Goal: Navigation & Orientation: Understand site structure

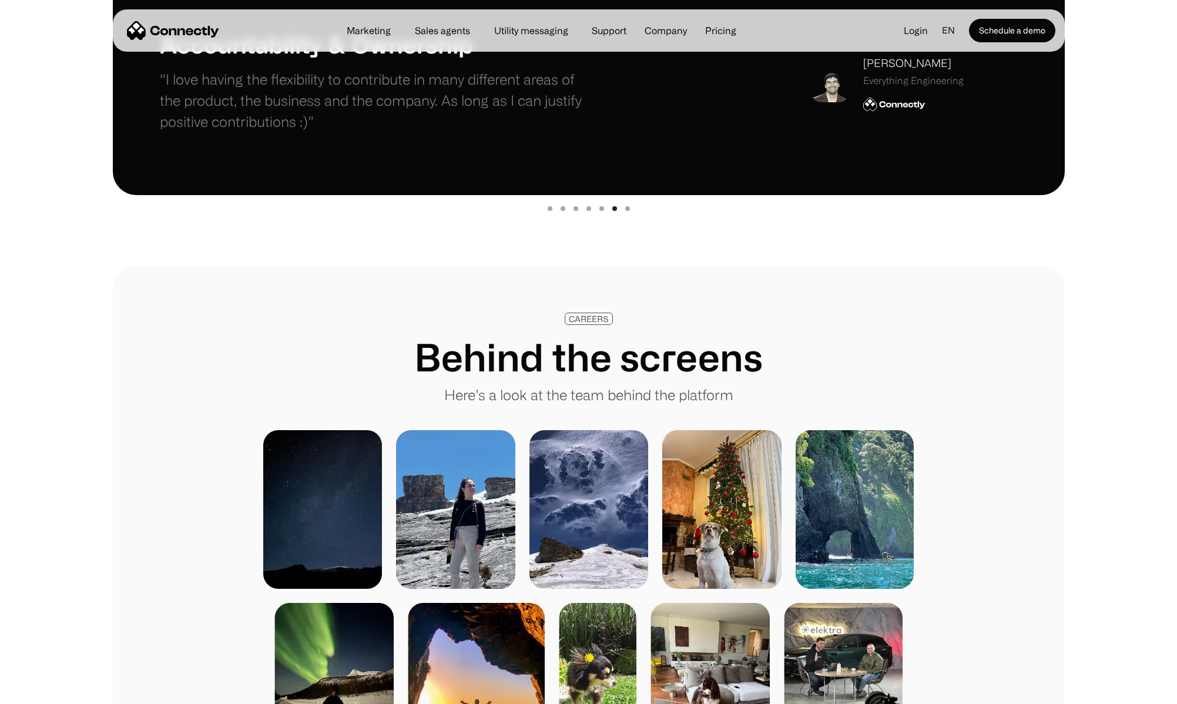
click at [469, 484] on img at bounding box center [455, 509] width 119 height 159
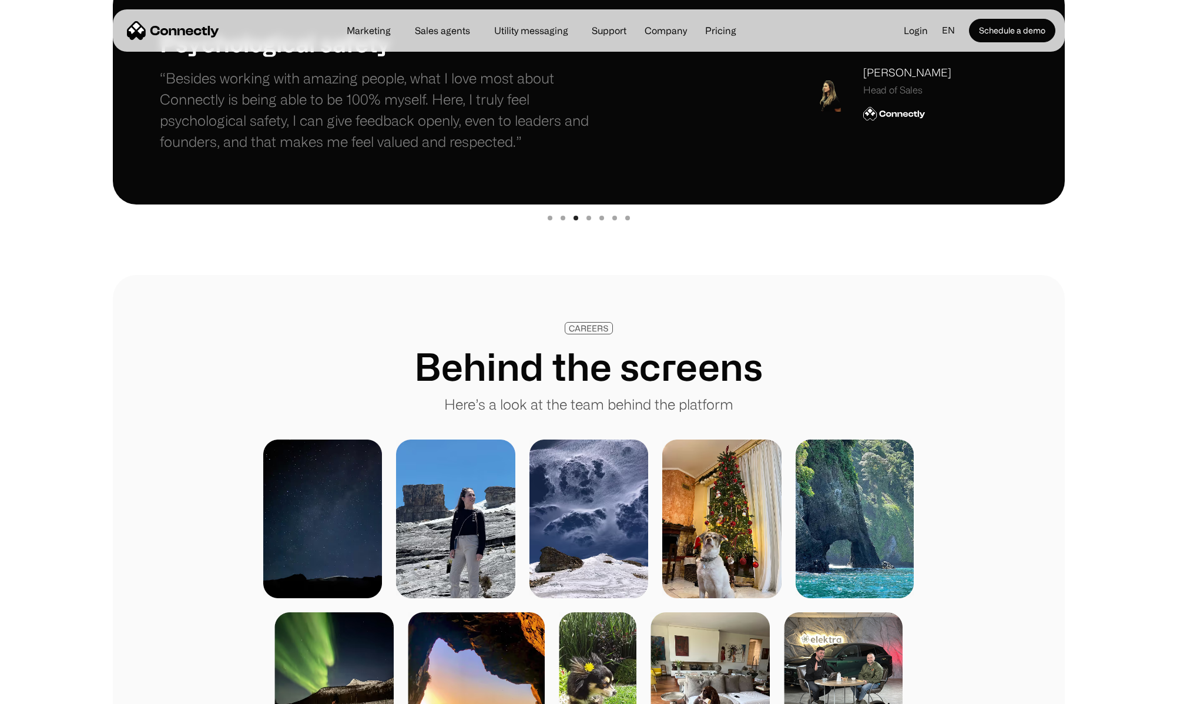
scroll to position [472, 0]
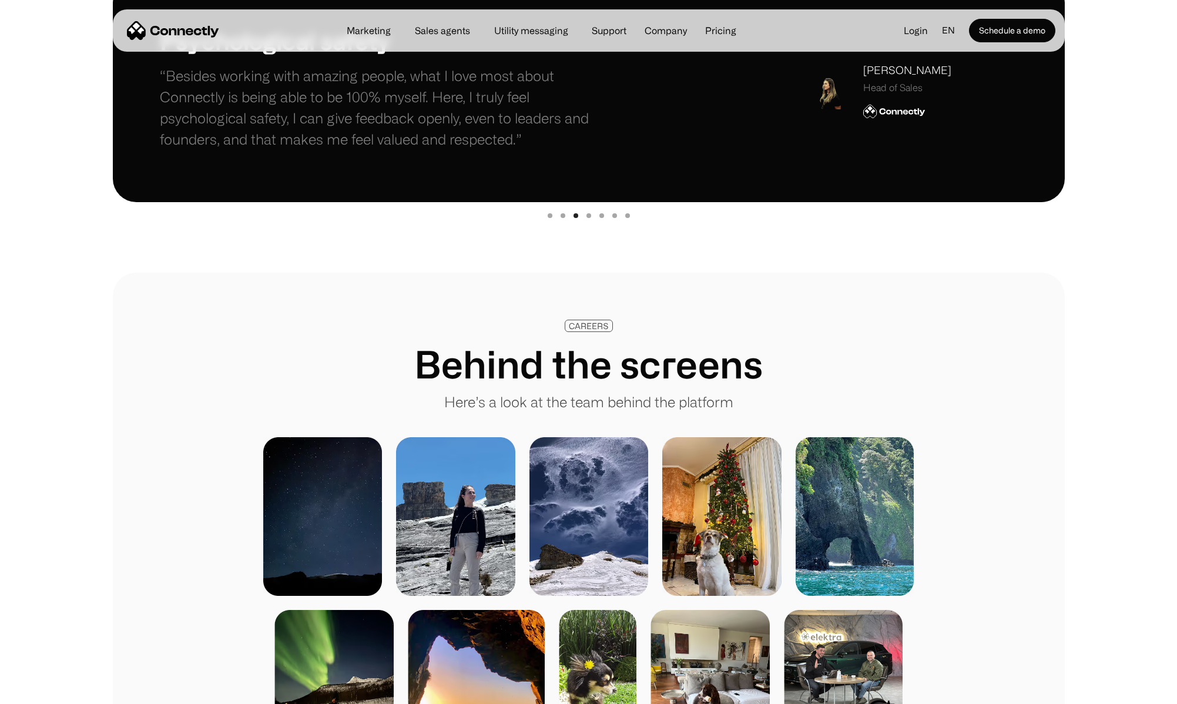
click at [192, 31] on img "home" at bounding box center [173, 30] width 92 height 19
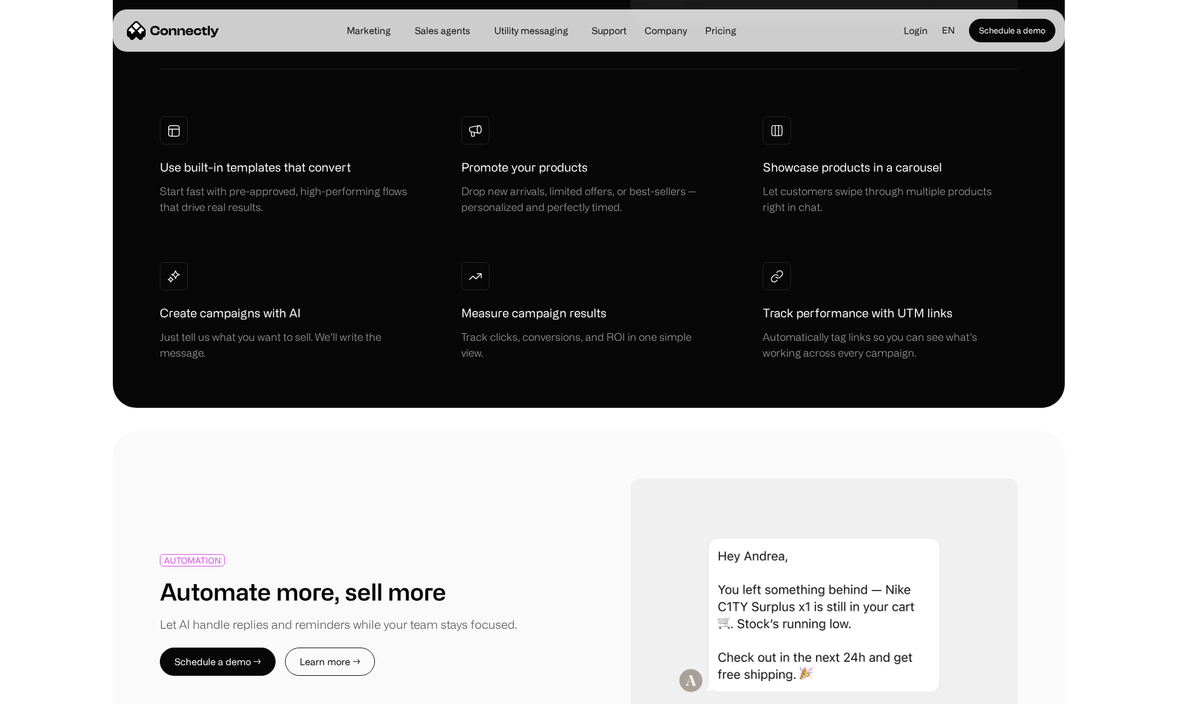
scroll to position [955, 0]
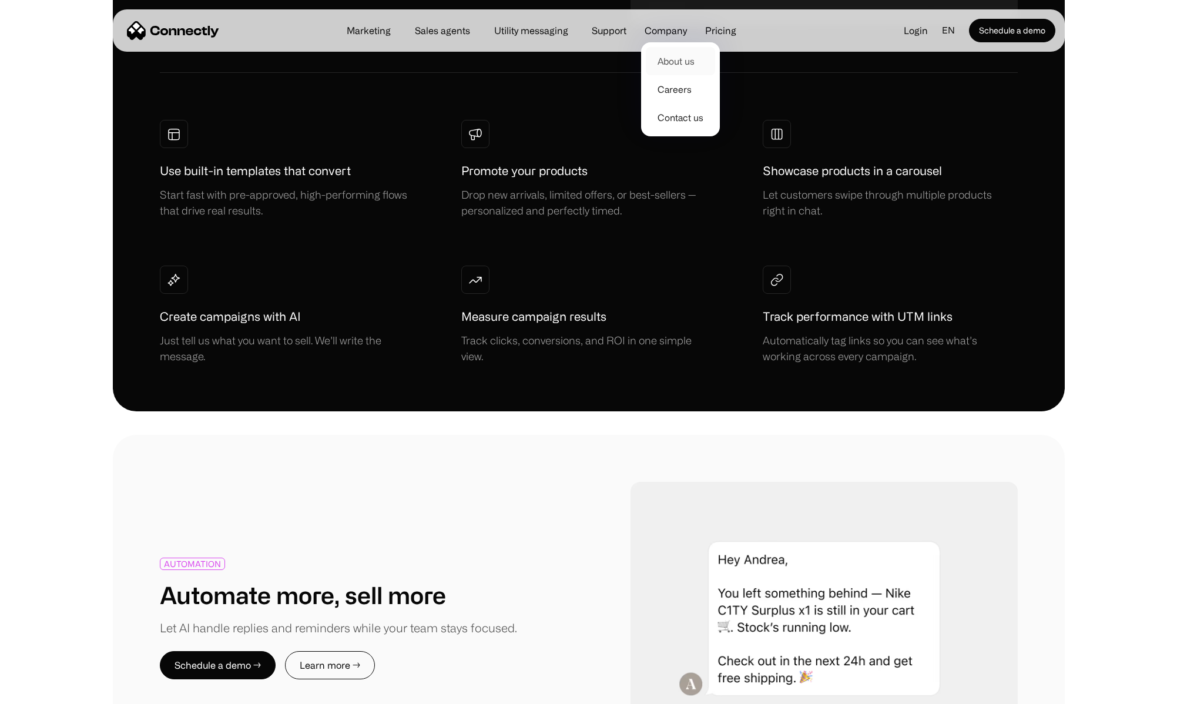
click at [670, 65] on link "About us" at bounding box center [680, 61] width 69 height 28
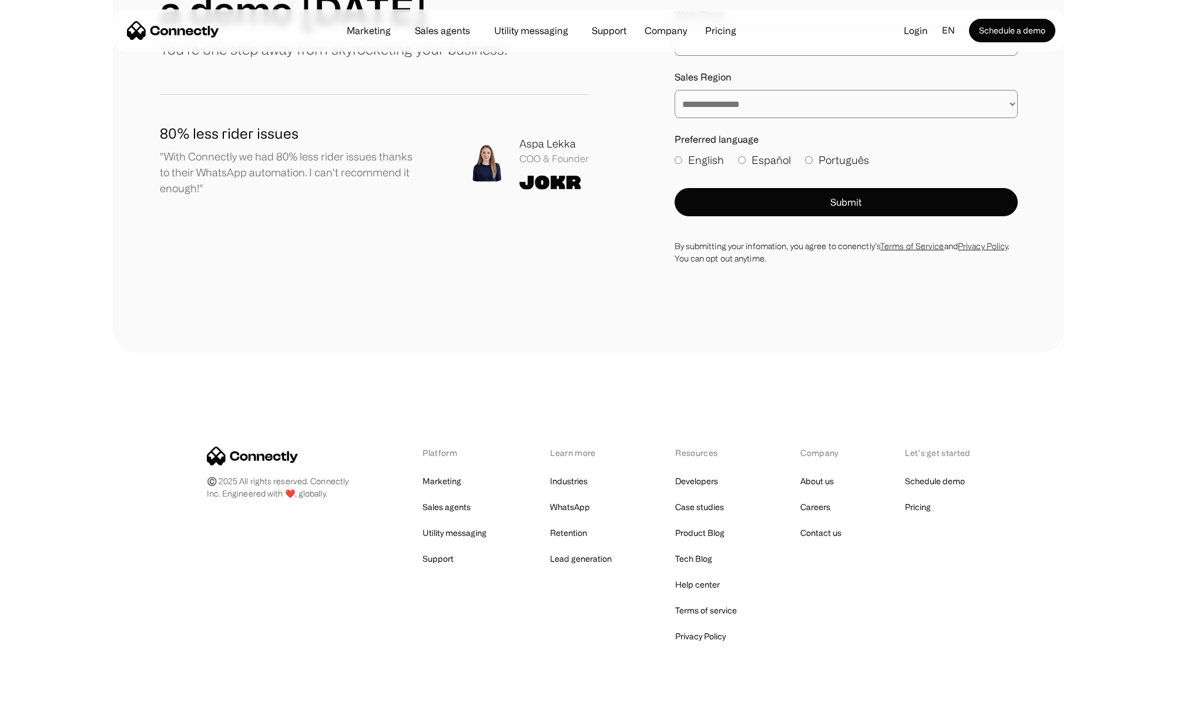
scroll to position [1570, 0]
